Goal: Complete application form: Complete application form

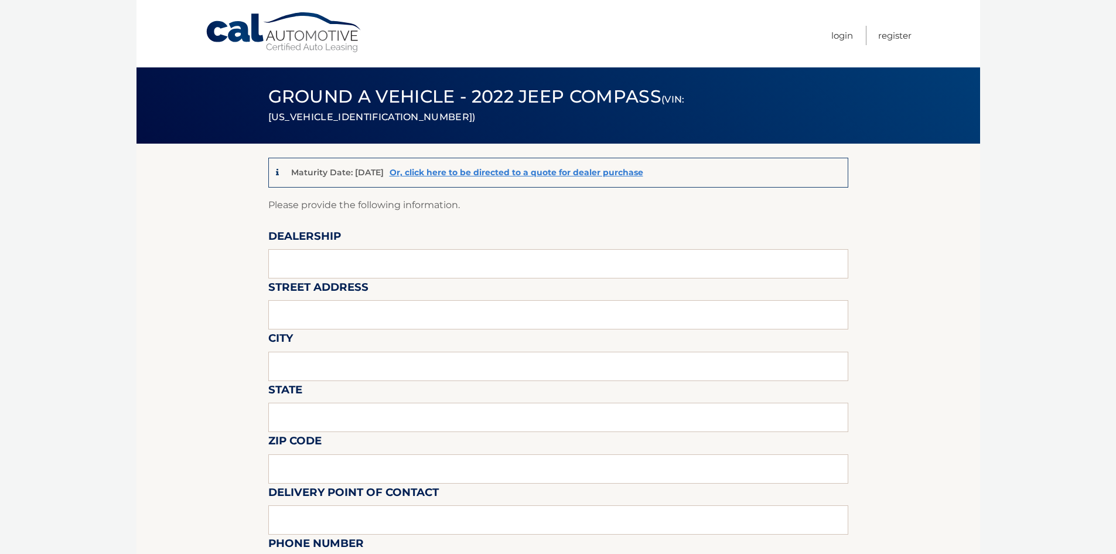
click at [315, 40] on link "Cal Automotive" at bounding box center [284, 33] width 158 height 42
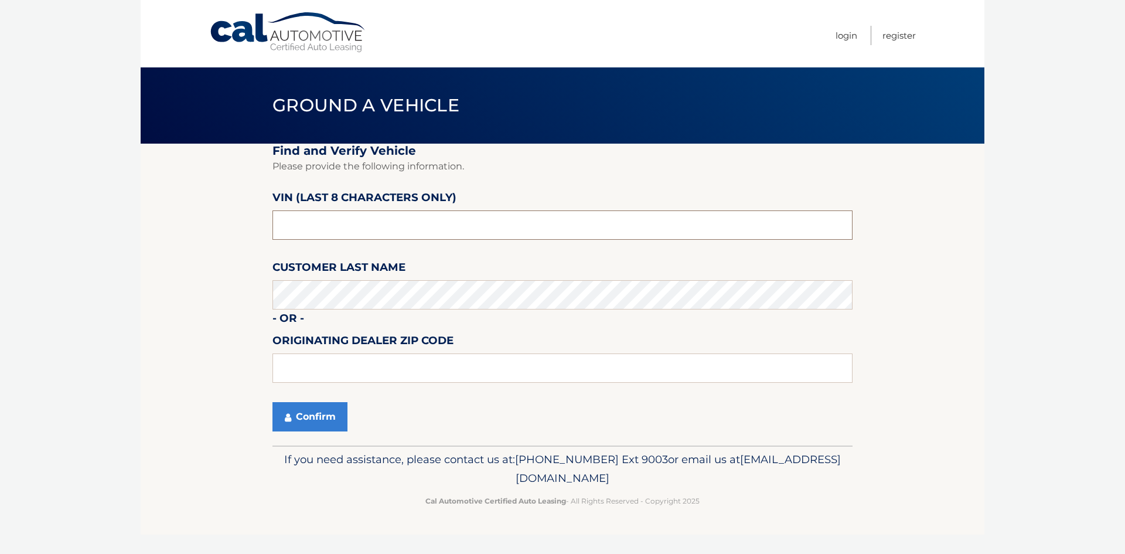
click at [393, 218] on input "text" at bounding box center [562, 224] width 580 height 29
click at [337, 228] on input "text" at bounding box center [562, 224] width 580 height 29
click at [354, 233] on input "text" at bounding box center [562, 224] width 580 height 29
click at [306, 222] on input "text" at bounding box center [562, 224] width 580 height 29
type input "nt196244"
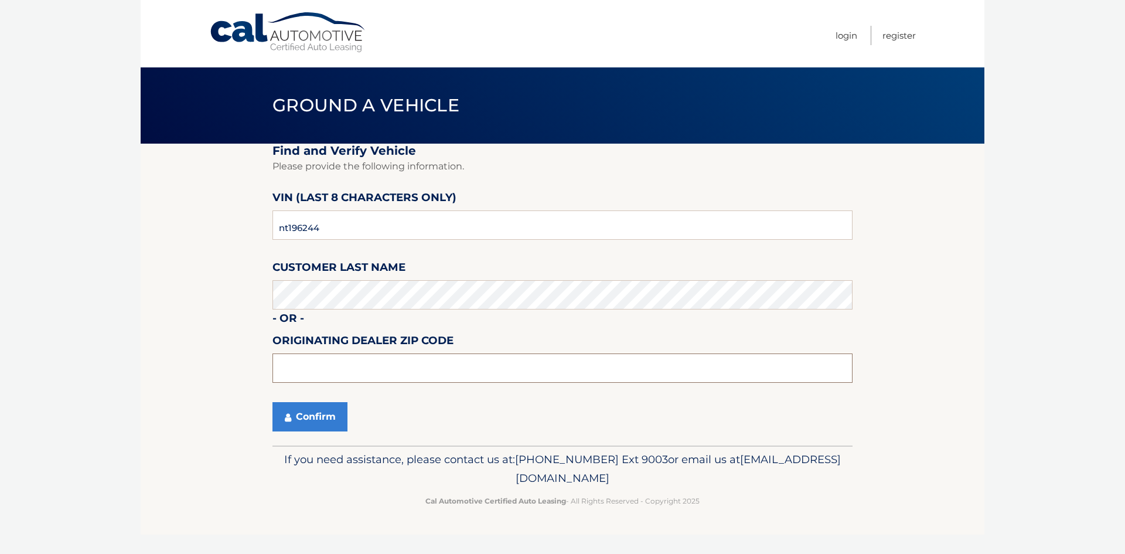
click at [303, 371] on input "text" at bounding box center [562, 367] width 580 height 29
type input "11793"
click at [310, 416] on button "Confirm" at bounding box center [309, 416] width 75 height 29
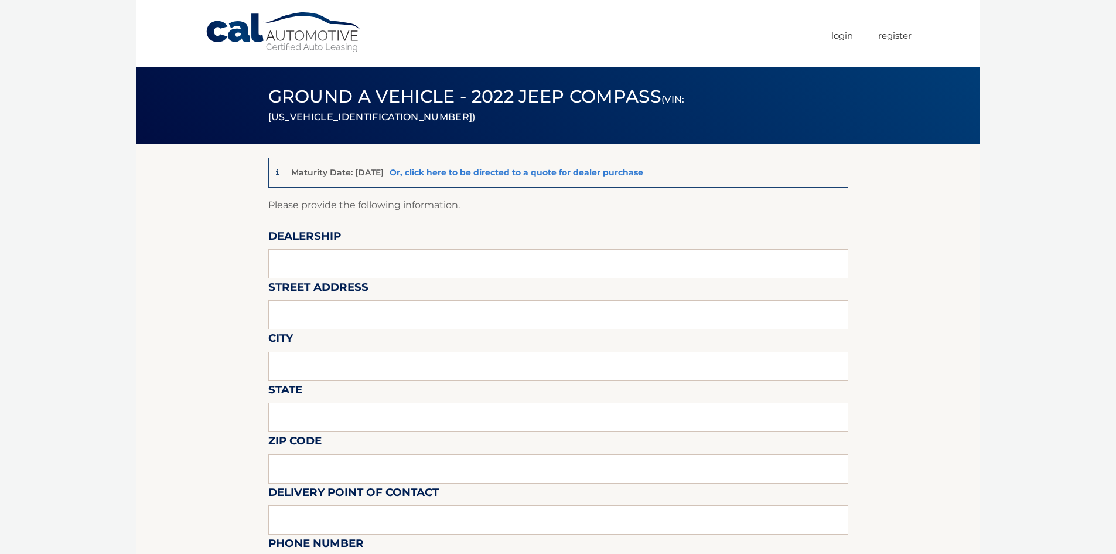
drag, startPoint x: 305, startPoint y: 285, endPoint x: 303, endPoint y: 273, distance: 11.8
click at [303, 278] on label "Street Address" at bounding box center [318, 289] width 100 height 22
click at [303, 269] on input "text" at bounding box center [558, 263] width 580 height 29
type input "Merrick Jeep"
click at [295, 313] on input "text" at bounding box center [558, 314] width 580 height 29
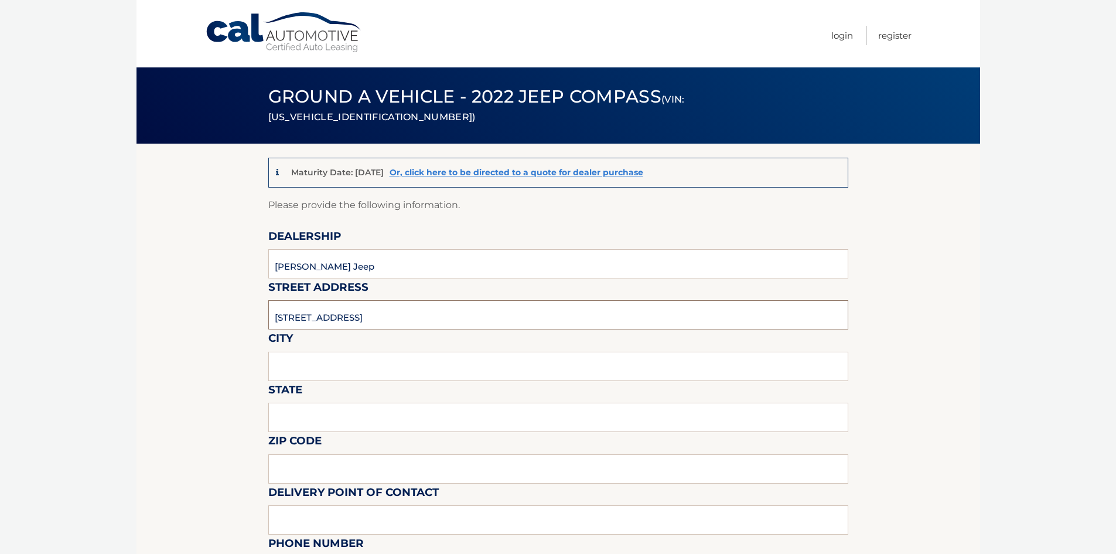
type input "3614 Sunrise Highway"
click at [303, 360] on input "text" at bounding box center [558, 365] width 580 height 29
type input "Wantagh"
drag, startPoint x: 303, startPoint y: 408, endPoint x: 305, endPoint y: 371, distance: 36.4
click at [304, 405] on input "text" at bounding box center [558, 416] width 580 height 29
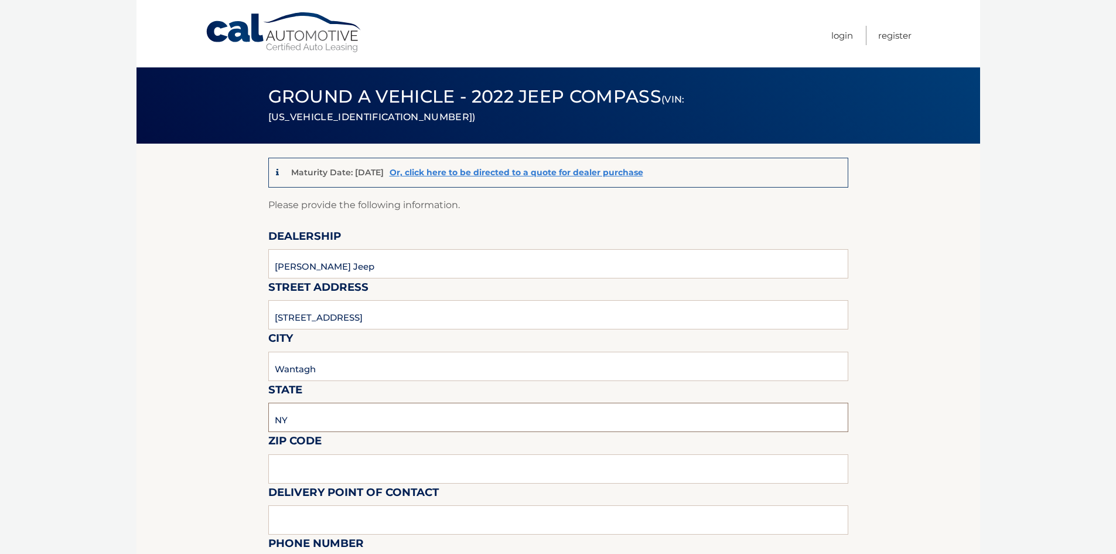
type input "NY"
click at [309, 462] on input "text" at bounding box center [558, 468] width 580 height 29
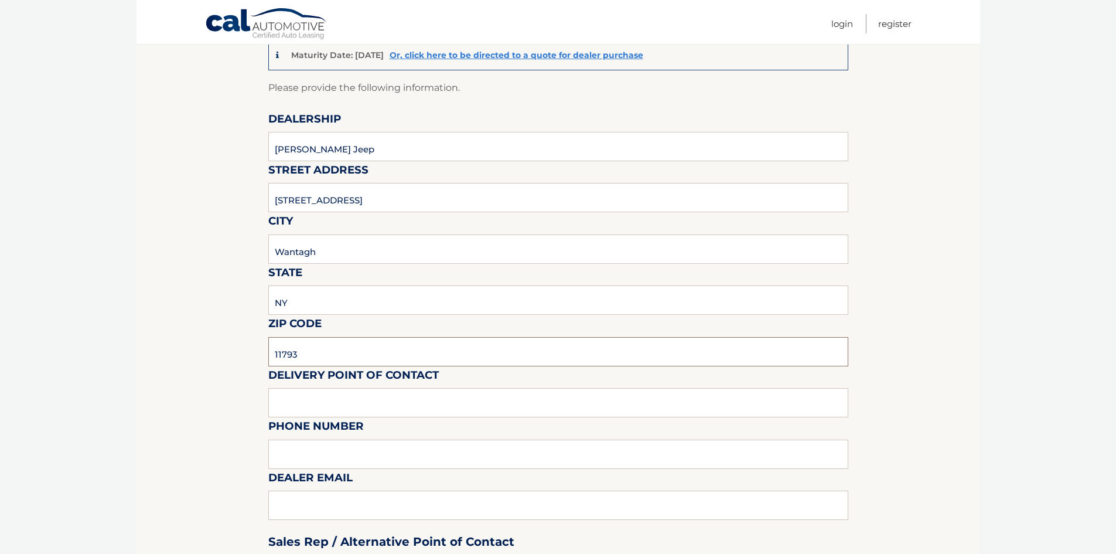
type input "11793"
click at [373, 391] on input "text" at bounding box center [558, 402] width 580 height 29
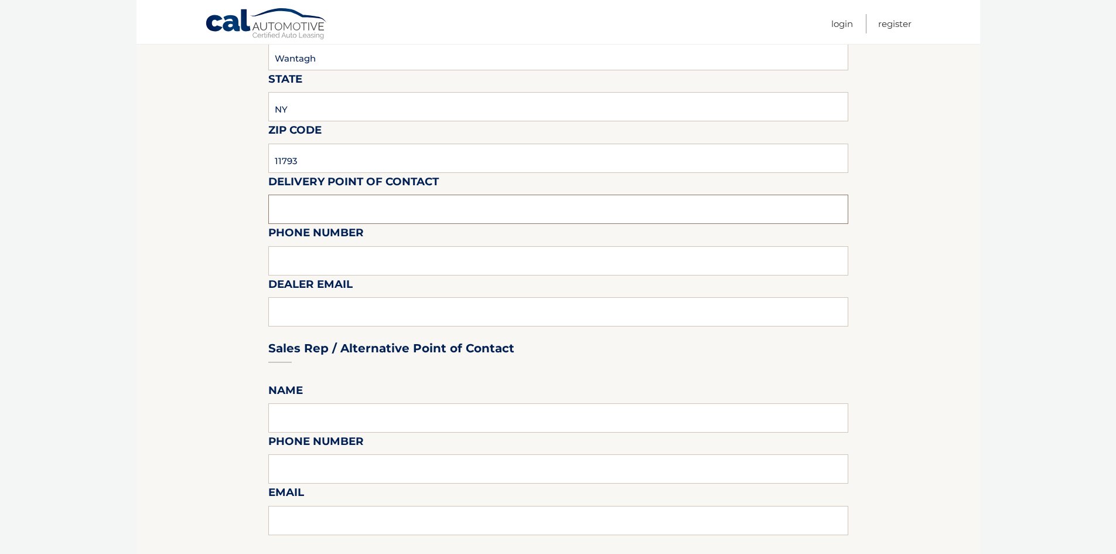
scroll to position [351, 0]
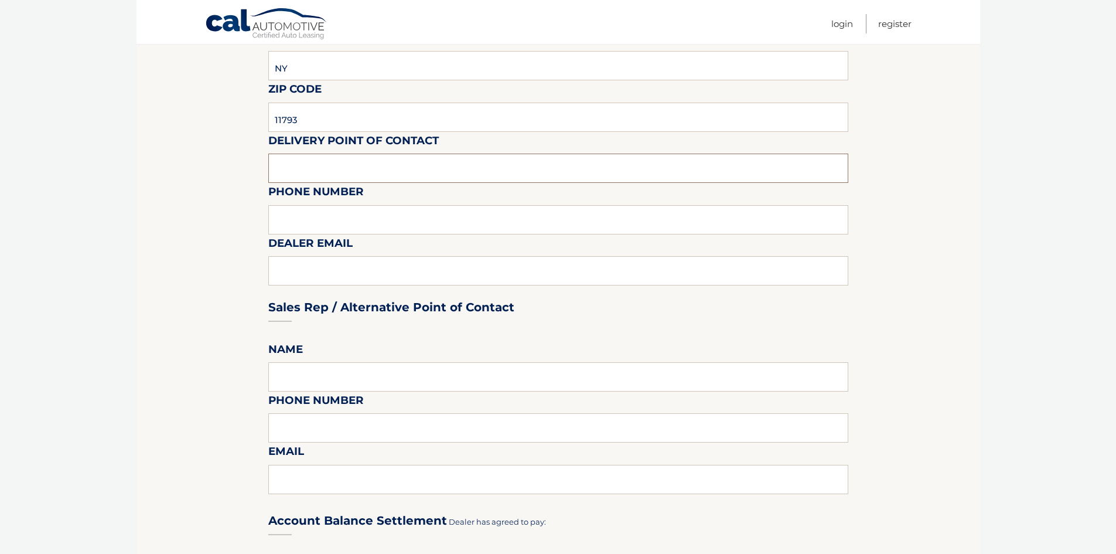
click at [358, 162] on input "text" at bounding box center [558, 167] width 580 height 29
type input "Michelle Chaudhry"
click at [306, 231] on input "text" at bounding box center [558, 219] width 580 height 29
type input "5168684400"
click at [317, 285] on div "Sales Rep / Alternative Point of Contact" at bounding box center [558, 285] width 580 height 83
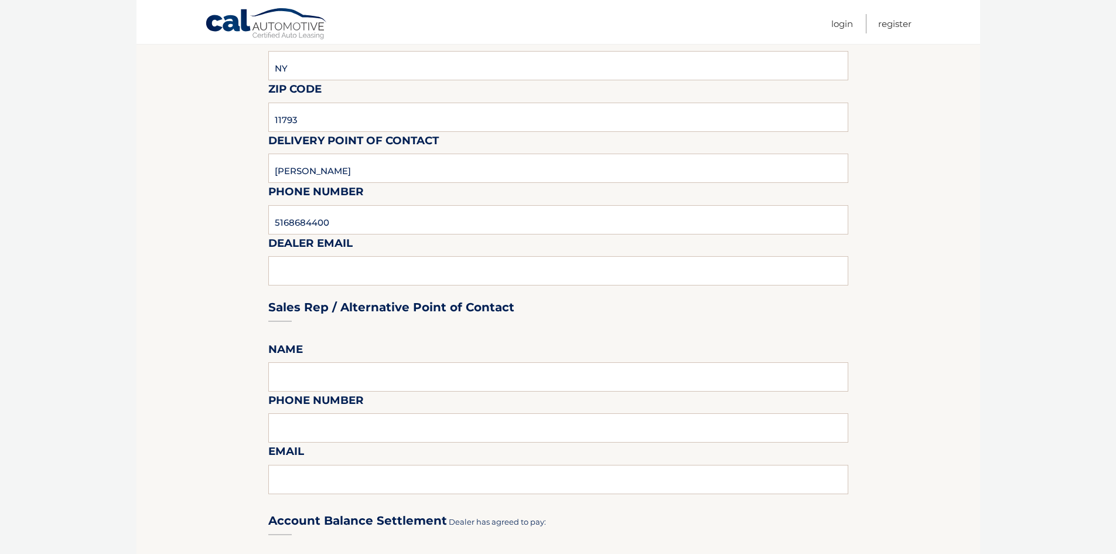
click at [317, 276] on div "Sales Rep / Alternative Point of Contact" at bounding box center [558, 285] width 580 height 83
click at [316, 272] on div "Sales Rep / Alternative Point of Contact" at bounding box center [558, 285] width 580 height 83
click at [314, 267] on div "Sales Rep / Alternative Point of Contact" at bounding box center [558, 285] width 580 height 83
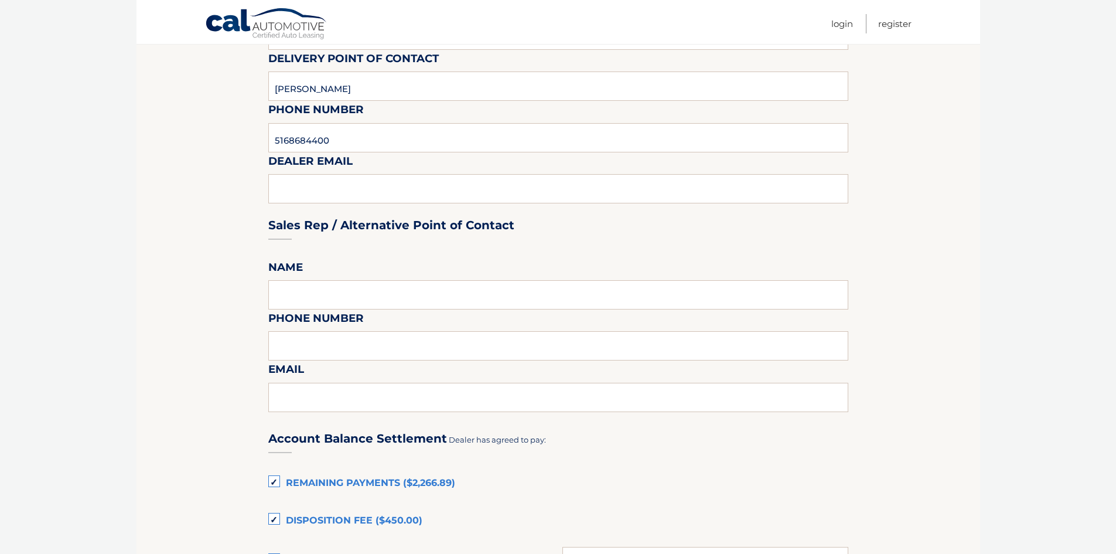
scroll to position [527, 0]
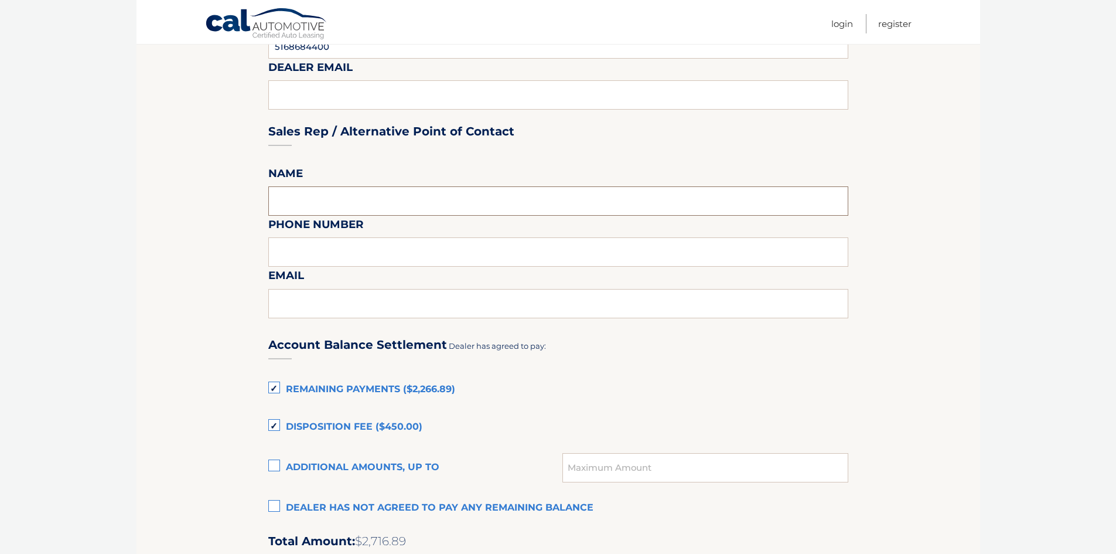
click at [300, 213] on input "text" at bounding box center [558, 200] width 580 height 29
type input "Cody Levine"
click at [331, 262] on input "text" at bounding box center [558, 251] width 580 height 29
type input "5168684400"
click at [520, 310] on input "text" at bounding box center [558, 303] width 580 height 29
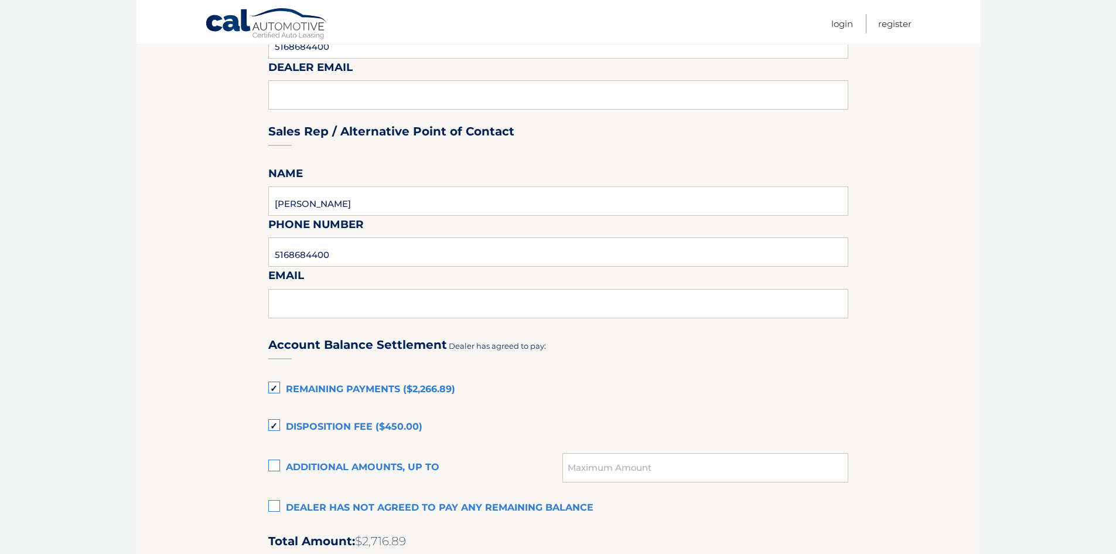
click at [333, 81] on div "Sales Rep / Alternative Point of Contact" at bounding box center [558, 109] width 580 height 83
click at [339, 93] on div "Sales Rep / Alternative Point of Contact" at bounding box center [558, 109] width 580 height 83
click at [337, 94] on div "Sales Rep / Alternative Point of Contact" at bounding box center [558, 109] width 580 height 83
click at [336, 303] on input "text" at bounding box center [558, 303] width 580 height 29
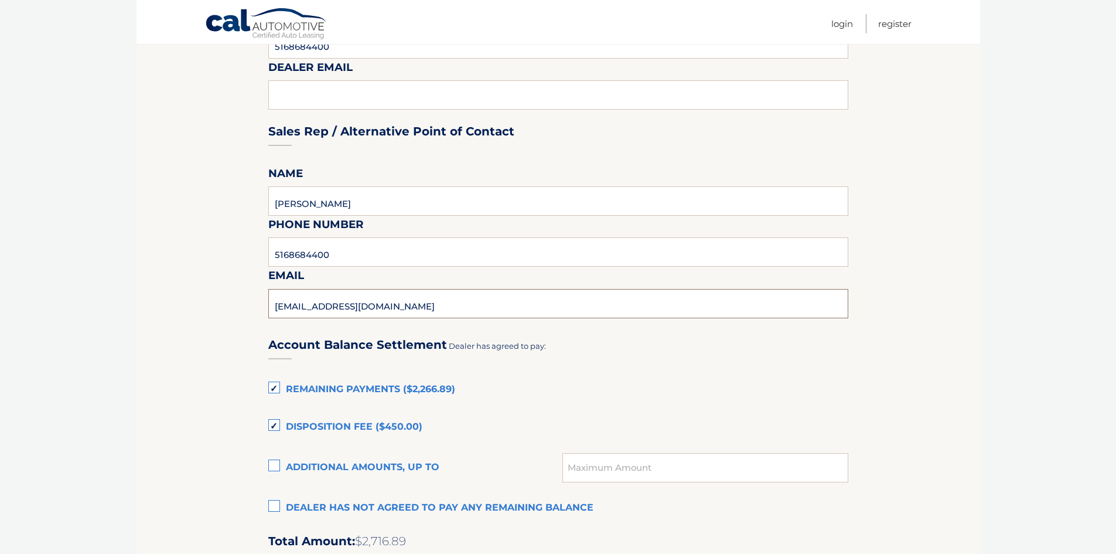
type input "clevine@merrickjcdr.com"
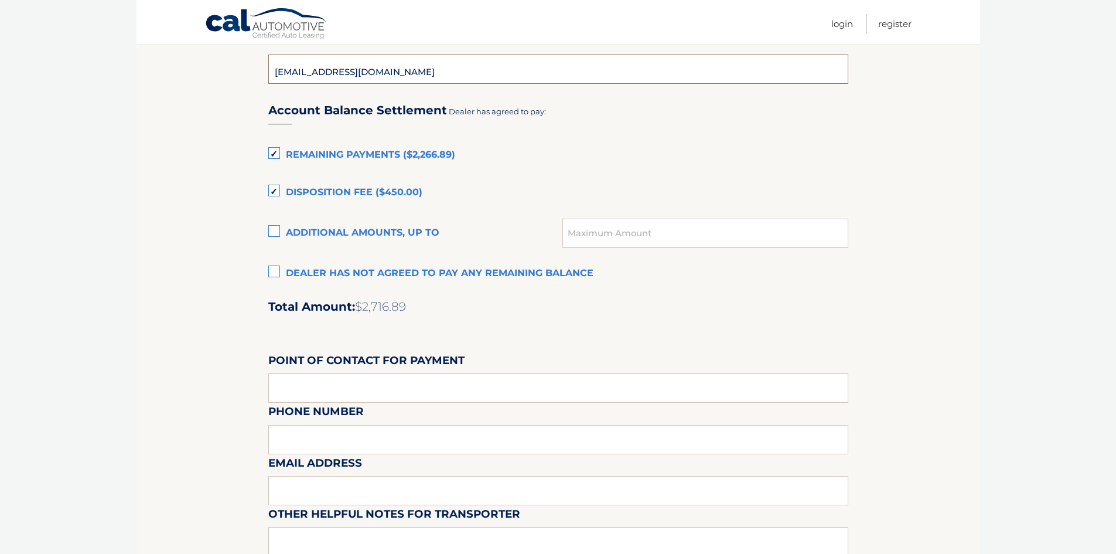
scroll to position [703, 0]
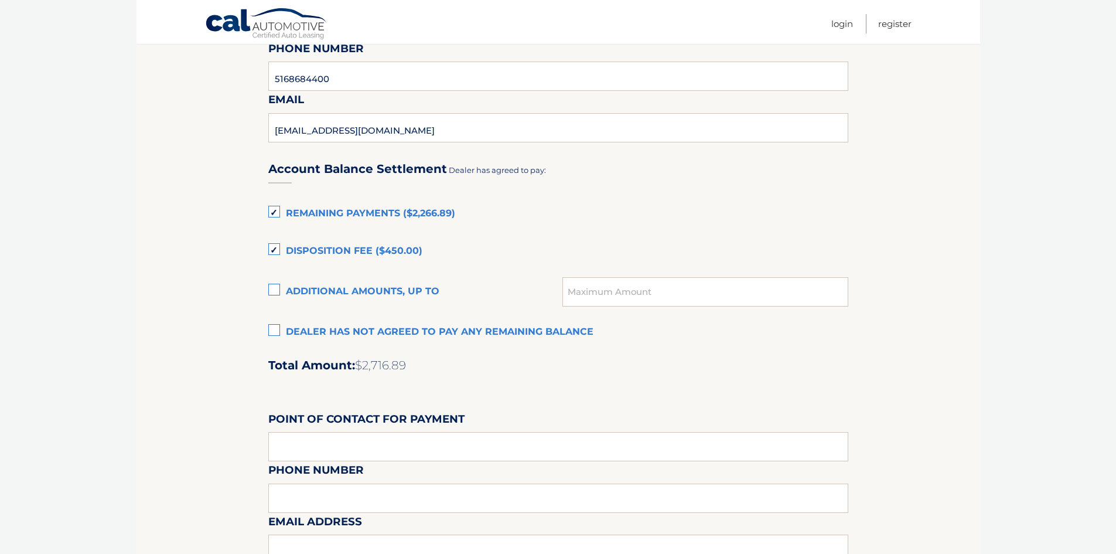
click at [281, 333] on label "Dealer has not agreed to pay any remaining balance" at bounding box center [558, 331] width 580 height 23
click at [0, 0] on input "Dealer has not agreed to pay any remaining balance" at bounding box center [0, 0] width 0 height 0
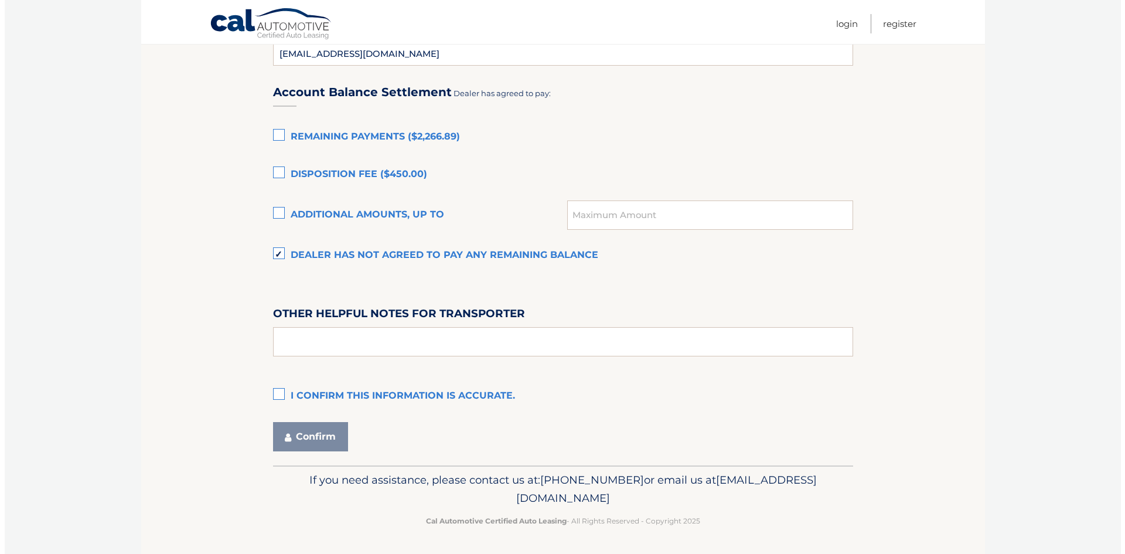
scroll to position [780, 0]
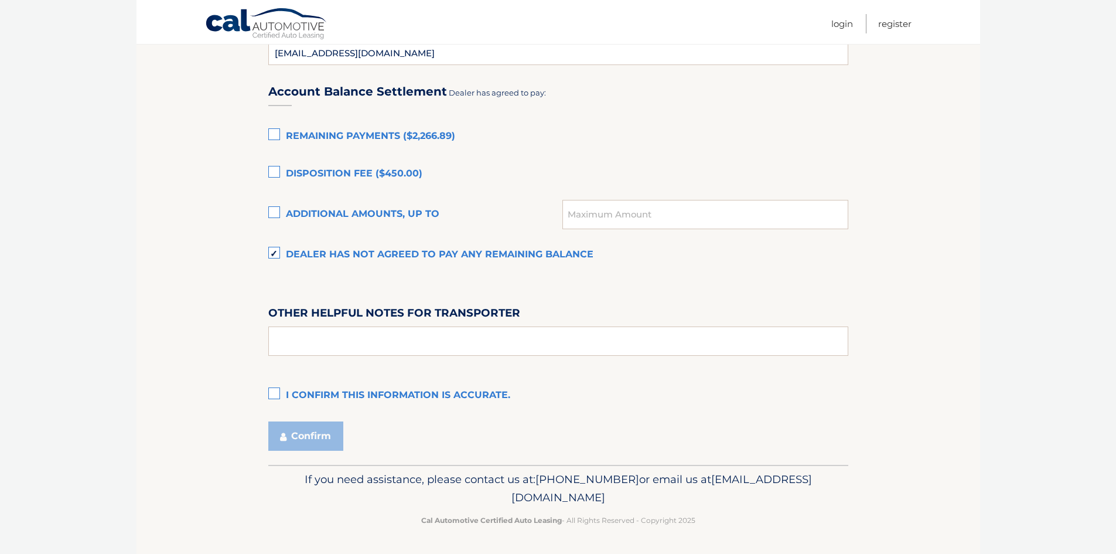
click at [273, 393] on label "I confirm this information is accurate." at bounding box center [558, 395] width 580 height 23
click at [0, 0] on input "I confirm this information is accurate." at bounding box center [0, 0] width 0 height 0
click at [309, 439] on button "Confirm" at bounding box center [305, 435] width 75 height 29
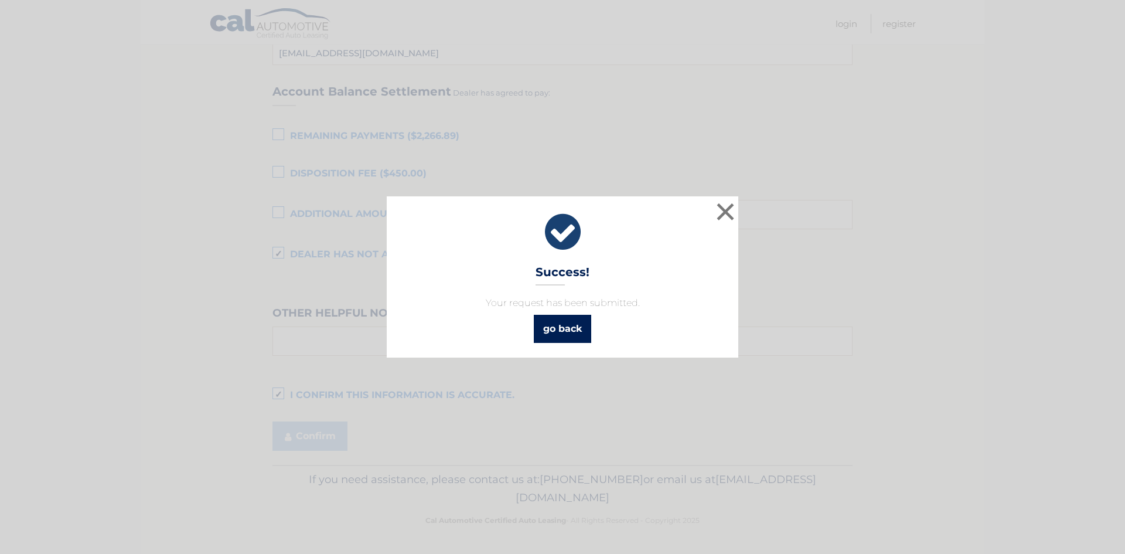
click at [578, 323] on link "go back" at bounding box center [562, 329] width 57 height 28
